Goal: Transaction & Acquisition: Subscribe to service/newsletter

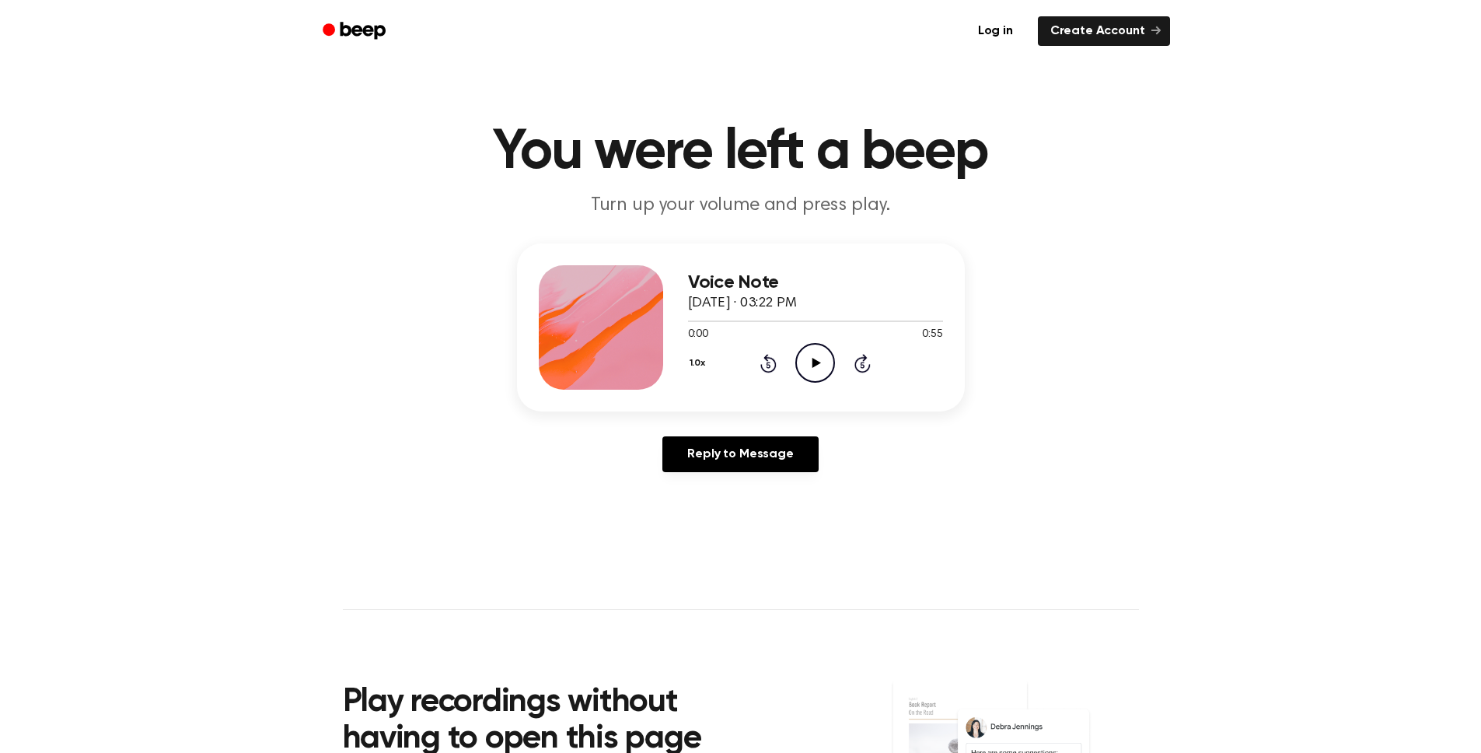
click at [828, 371] on icon "Play Audio" at bounding box center [815, 363] width 40 height 40
click at [359, 31] on icon "Beep" at bounding box center [356, 30] width 66 height 23
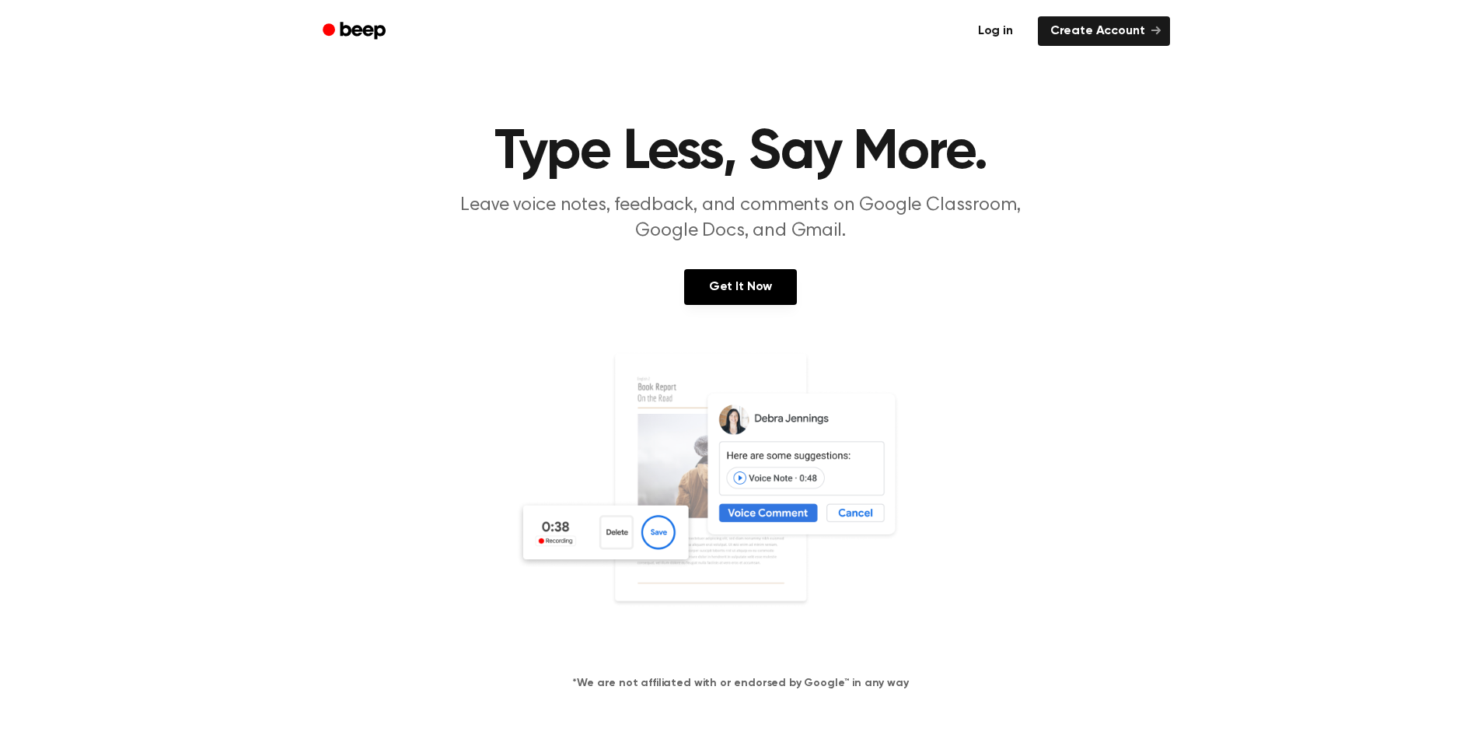
click at [997, 28] on link "Log in" at bounding box center [996, 31] width 66 height 36
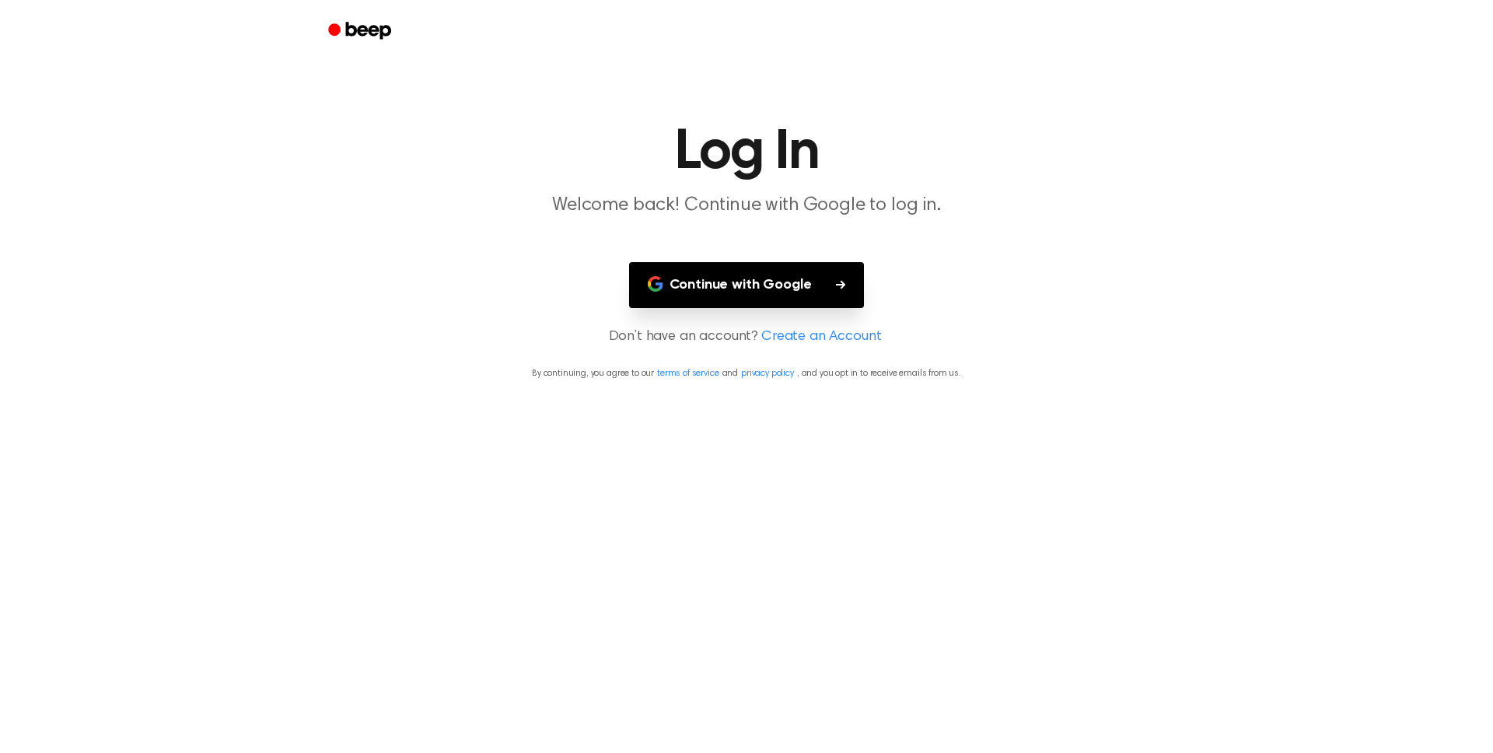
click at [781, 296] on button "Continue with Google" at bounding box center [747, 285] width 236 height 46
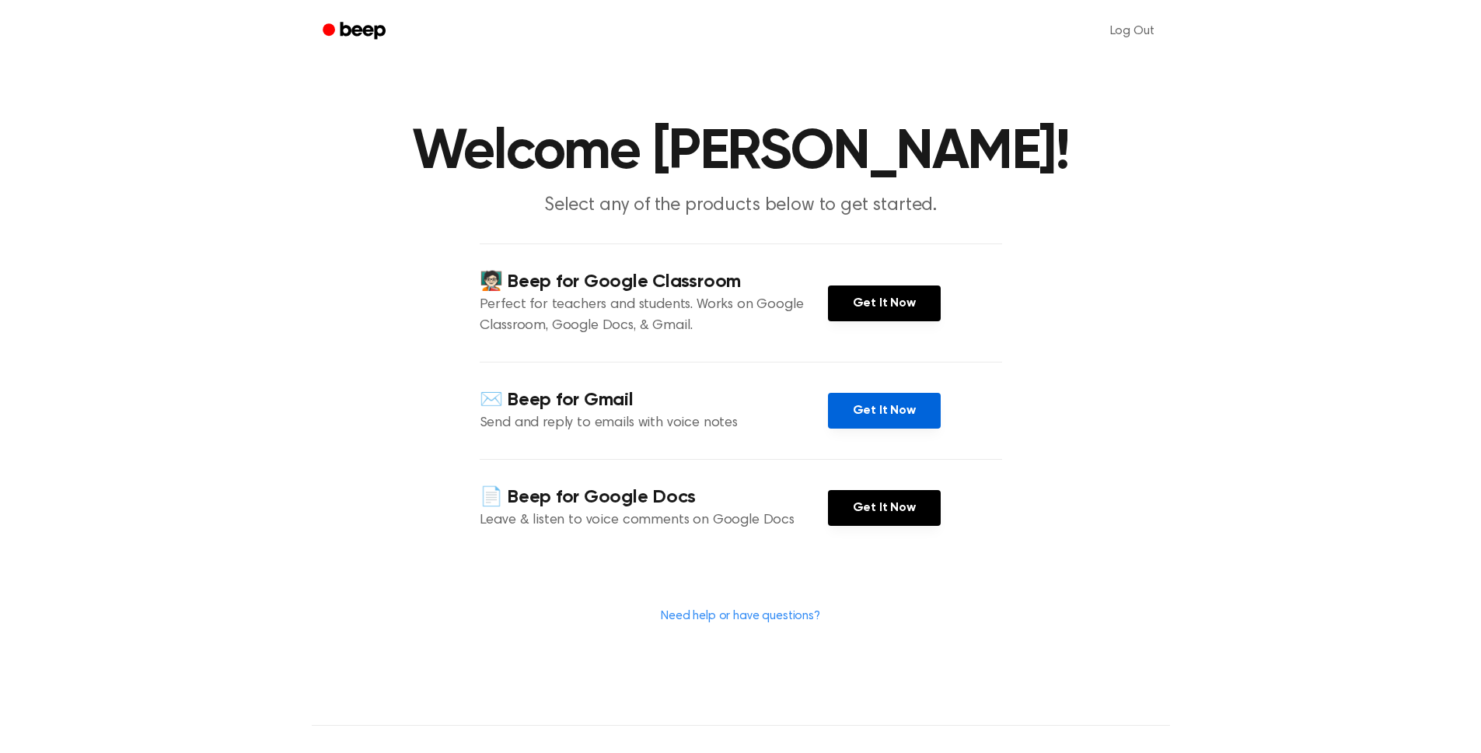
click at [886, 411] on link "Get It Now" at bounding box center [884, 411] width 113 height 36
